Goal: Task Accomplishment & Management: Use online tool/utility

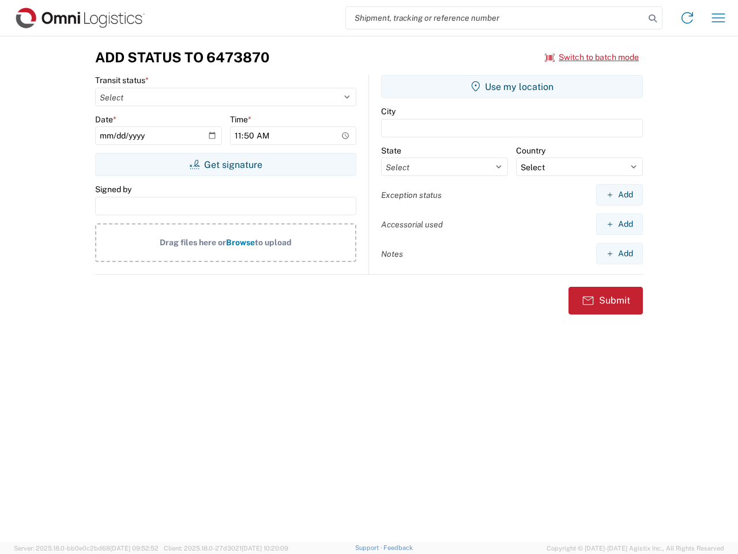
click at [496, 18] on input "search" at bounding box center [495, 18] width 299 height 22
click at [653, 18] on icon at bounding box center [653, 18] width 16 height 16
click at [688, 18] on icon at bounding box center [687, 18] width 18 height 18
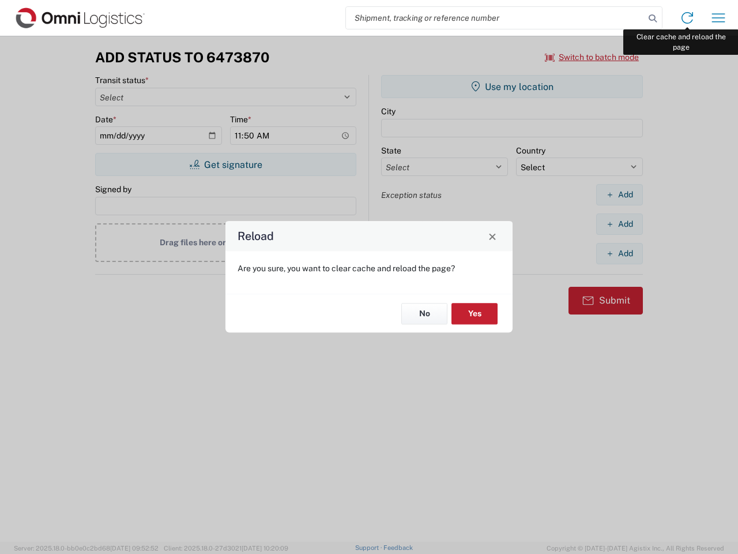
click at [719, 18] on div "Reload Are you sure, you want to clear cache and reload the page? No Yes" at bounding box center [369, 277] width 738 height 554
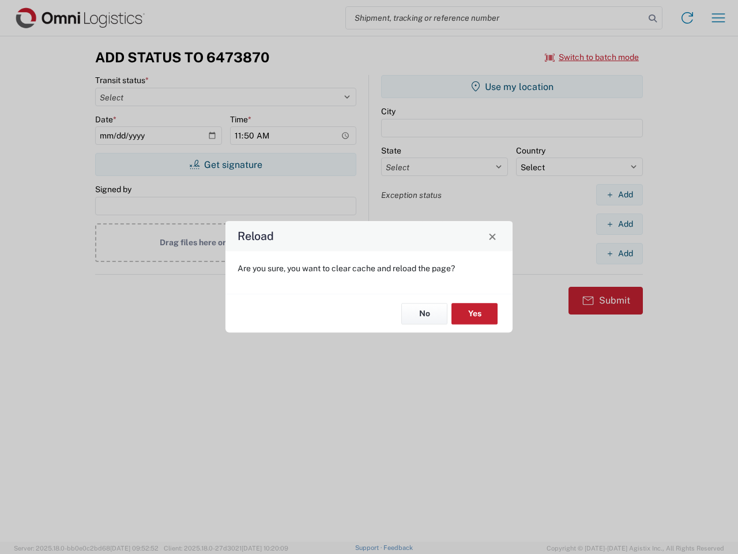
click at [593, 57] on div "Reload Are you sure, you want to clear cache and reload the page? No Yes" at bounding box center [369, 277] width 738 height 554
click at [226, 164] on div "Reload Are you sure, you want to clear cache and reload the page? No Yes" at bounding box center [369, 277] width 738 height 554
click at [512, 87] on div "Reload Are you sure, you want to clear cache and reload the page? No Yes" at bounding box center [369, 277] width 738 height 554
click at [620, 194] on div "Reload Are you sure, you want to clear cache and reload the page? No Yes" at bounding box center [369, 277] width 738 height 554
click at [620, 224] on div "Reload Are you sure, you want to clear cache and reload the page? No Yes" at bounding box center [369, 277] width 738 height 554
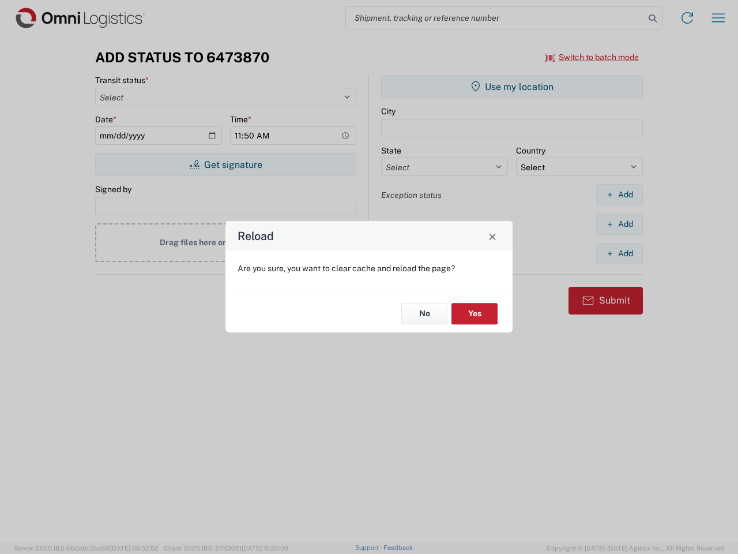
click at [620, 253] on div "Reload Are you sure, you want to clear cache and reload the page? No Yes" at bounding box center [369, 277] width 738 height 554
